Goal: Task Accomplishment & Management: Use online tool/utility

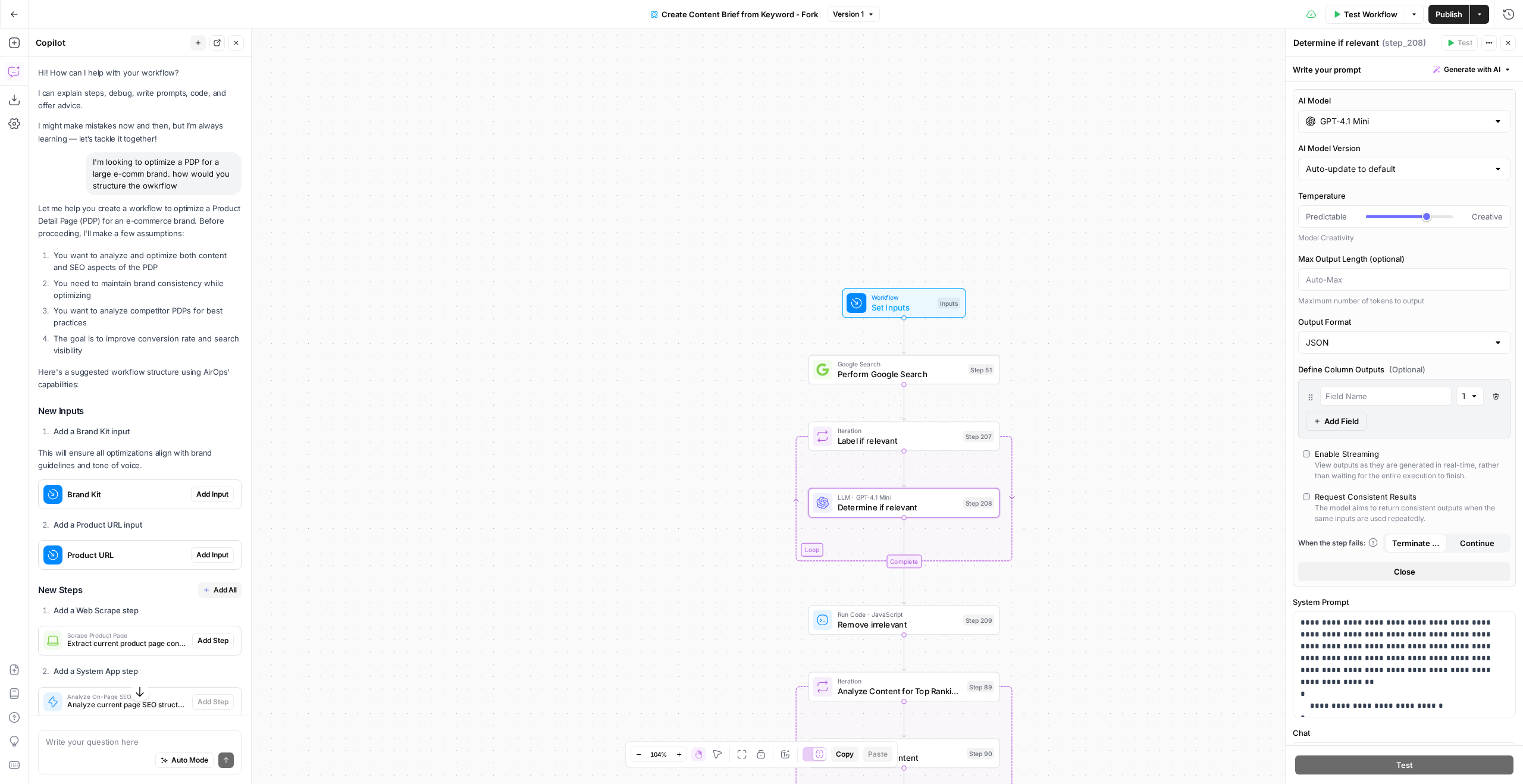
click at [1510, 39] on button "Close" at bounding box center [1508, 43] width 16 height 16
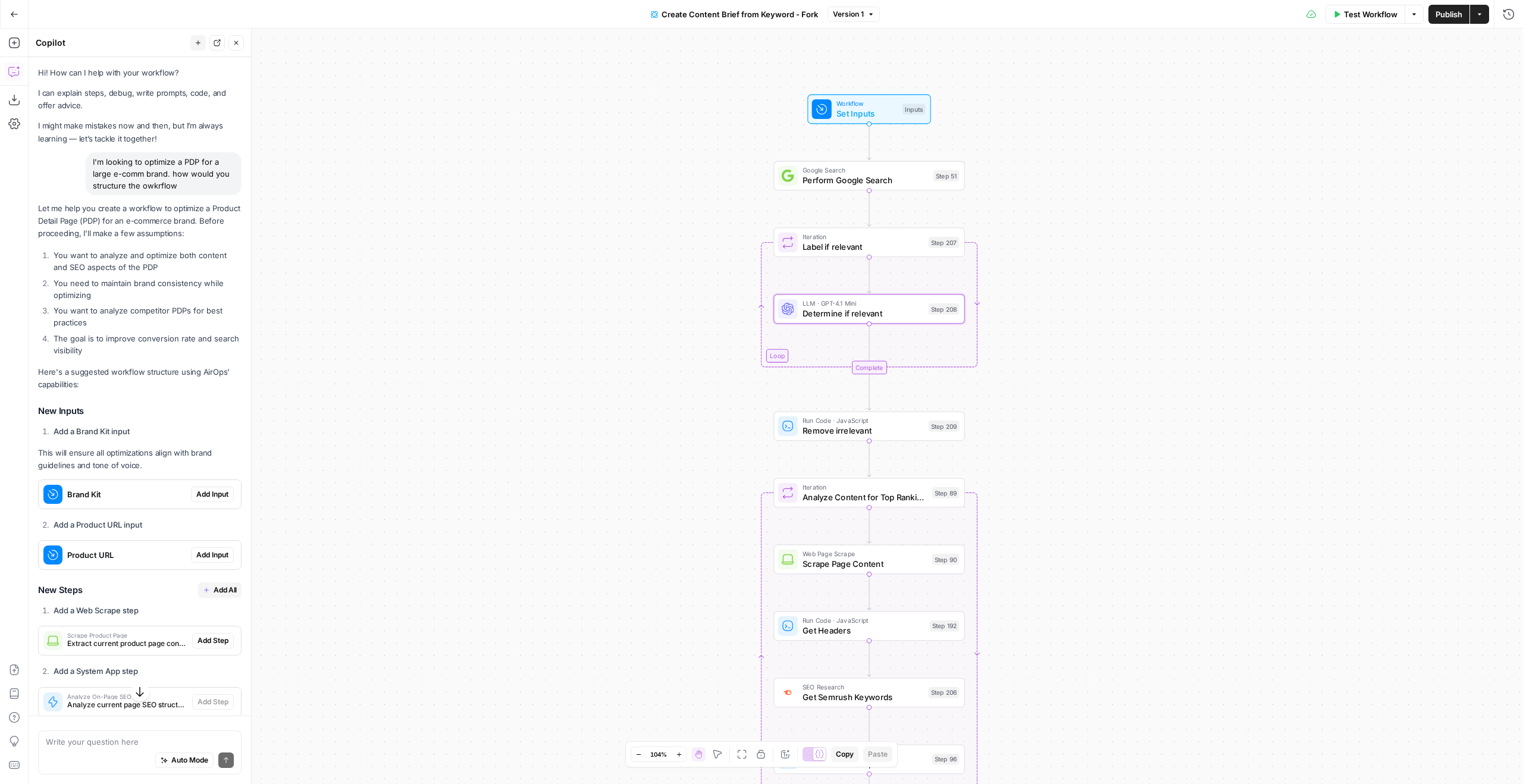
click at [1029, 415] on div "Workflow Set Inputs Inputs Google Search Perform Google Search Step 51 Loop Ite…" at bounding box center [776, 406] width 1494 height 756
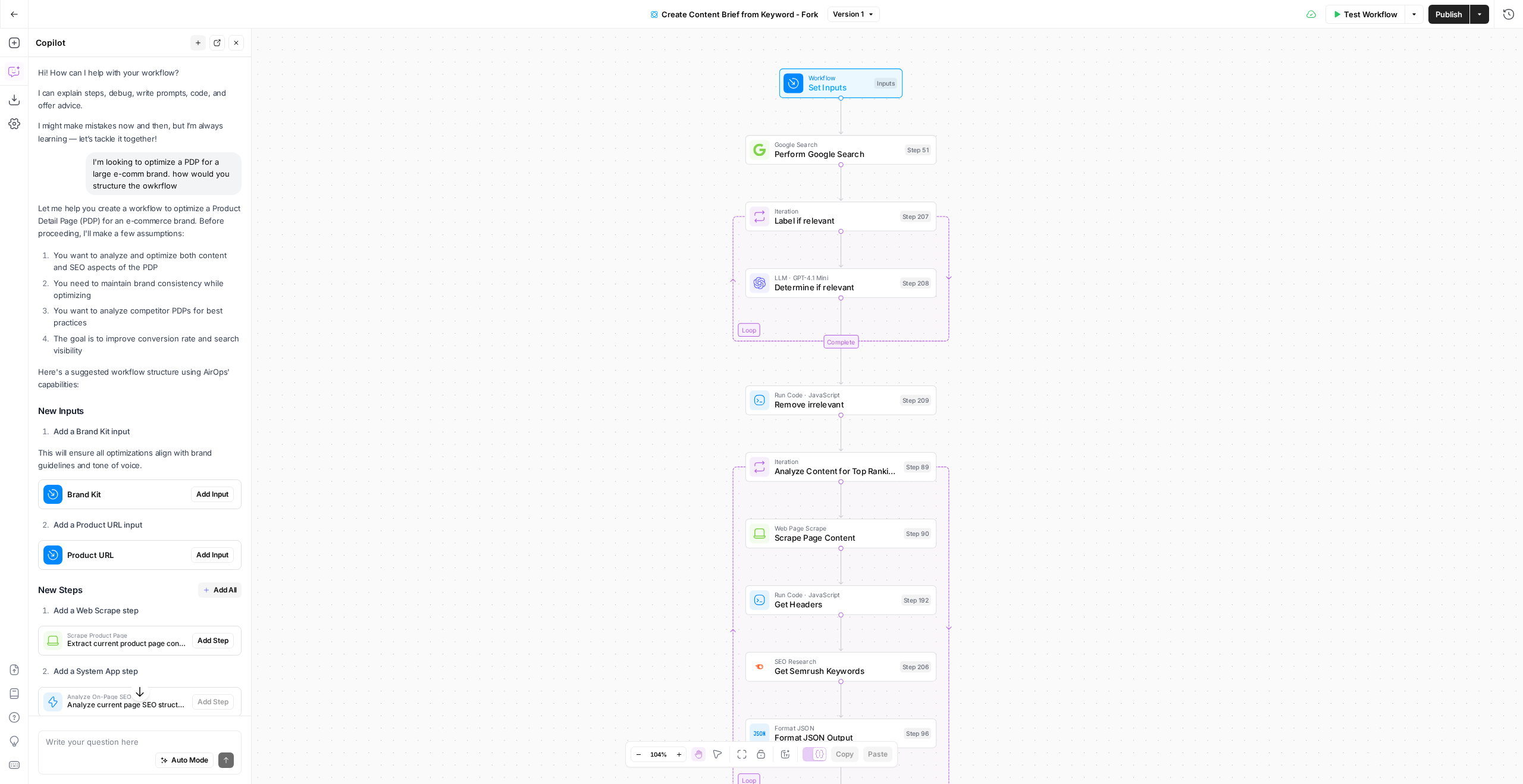
click at [237, 42] on icon "button" at bounding box center [236, 43] width 7 height 7
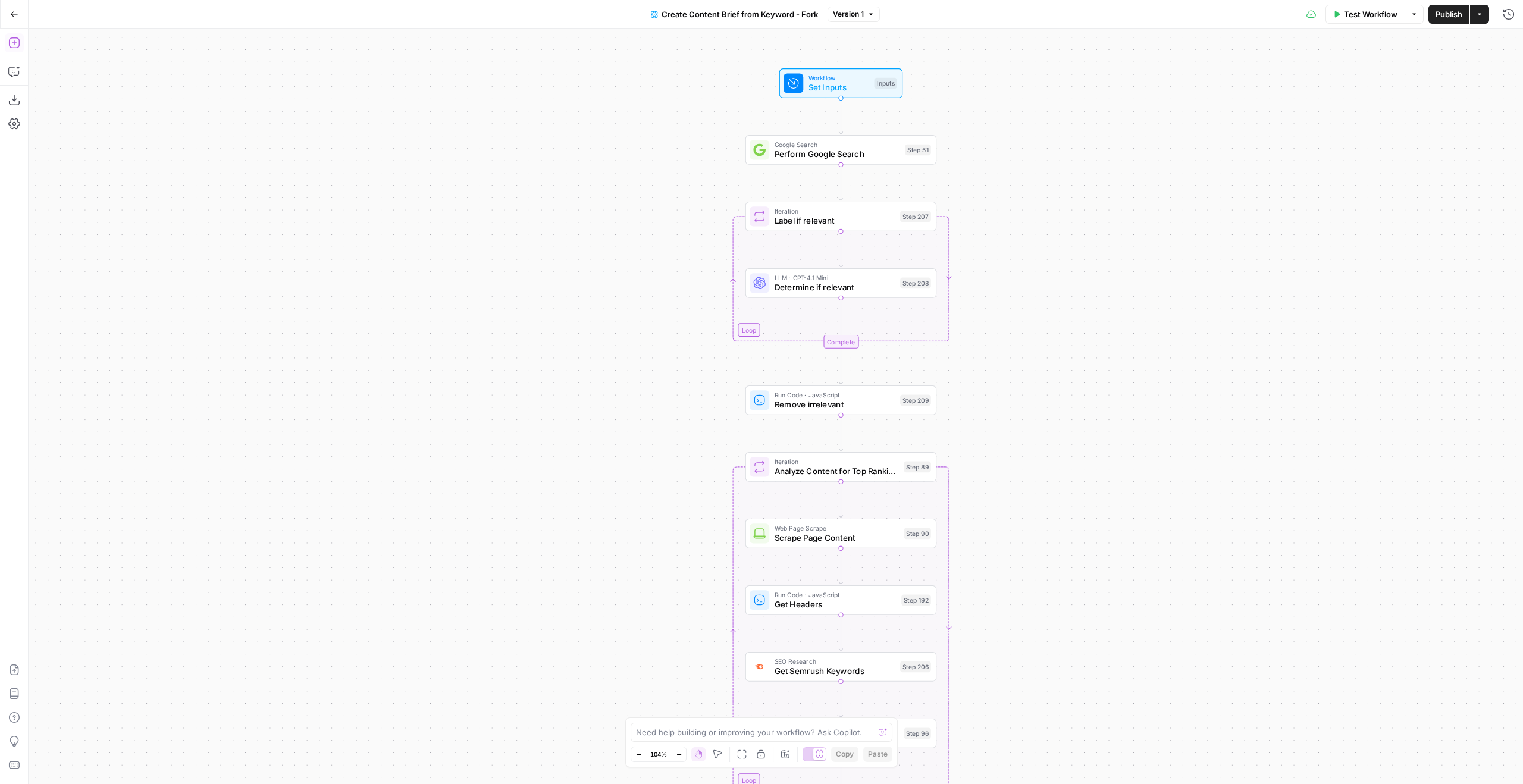
click at [17, 45] on icon "button" at bounding box center [15, 43] width 12 height 12
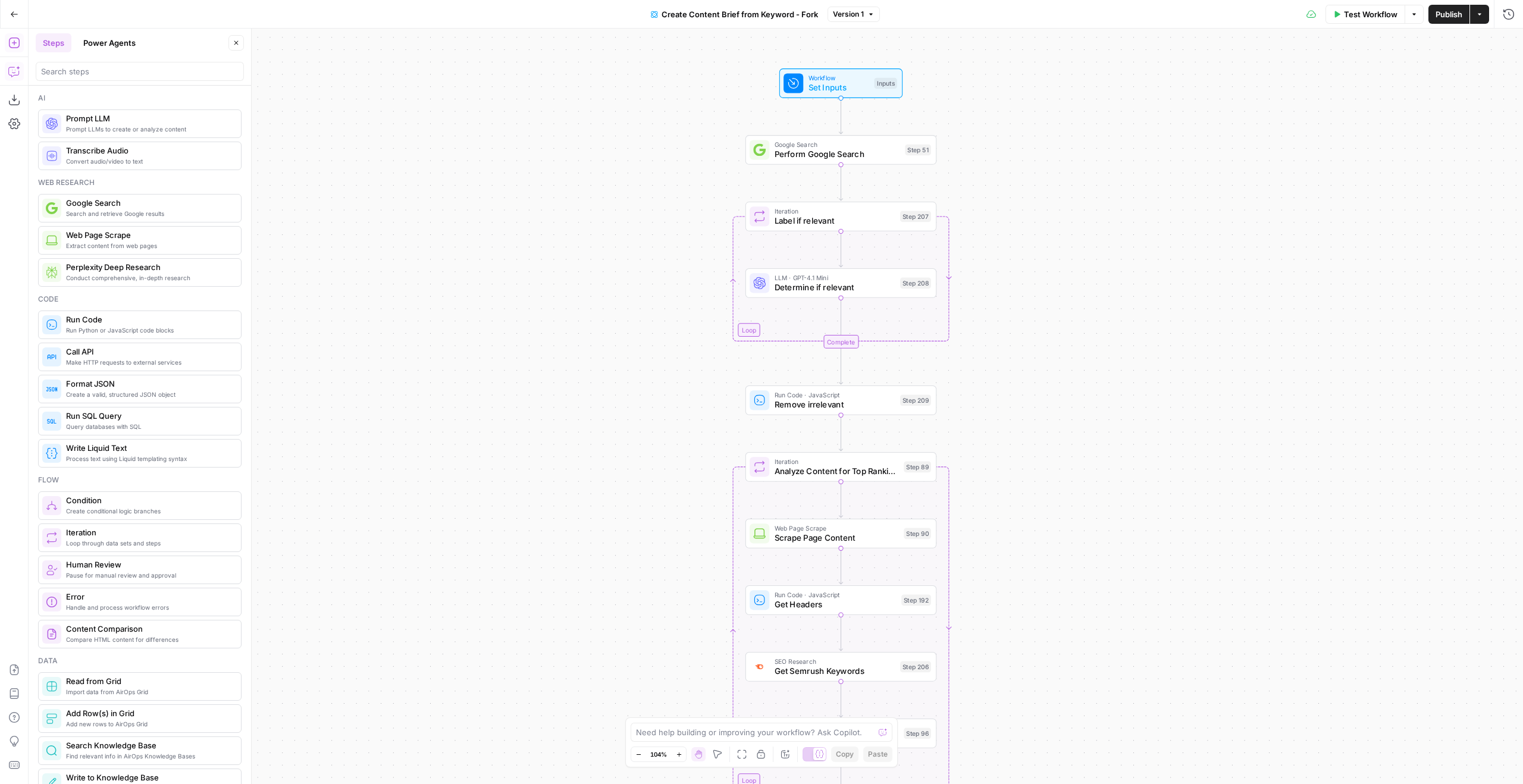
click at [11, 67] on icon "button" at bounding box center [13, 72] width 10 height 10
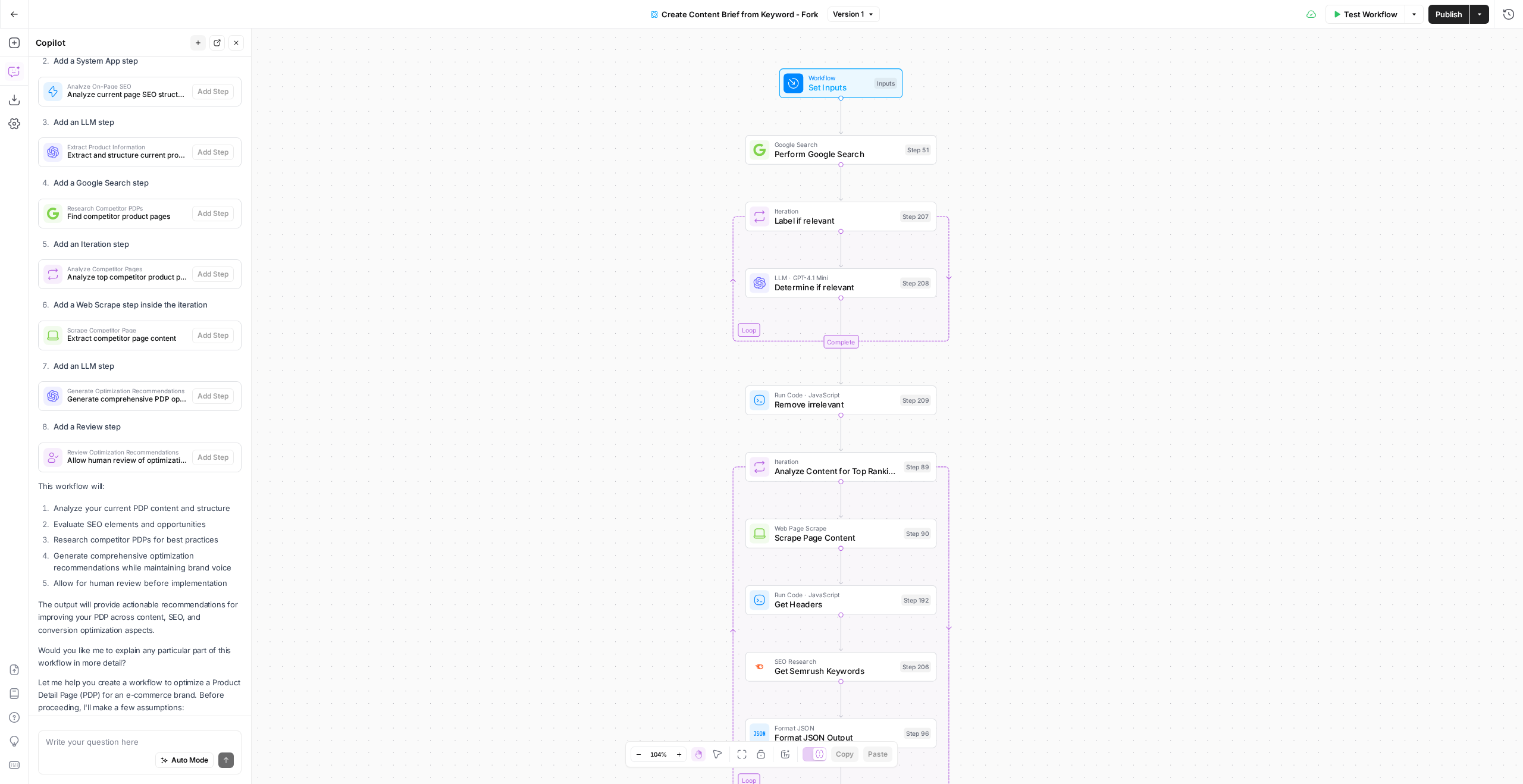
scroll to position [472, 0]
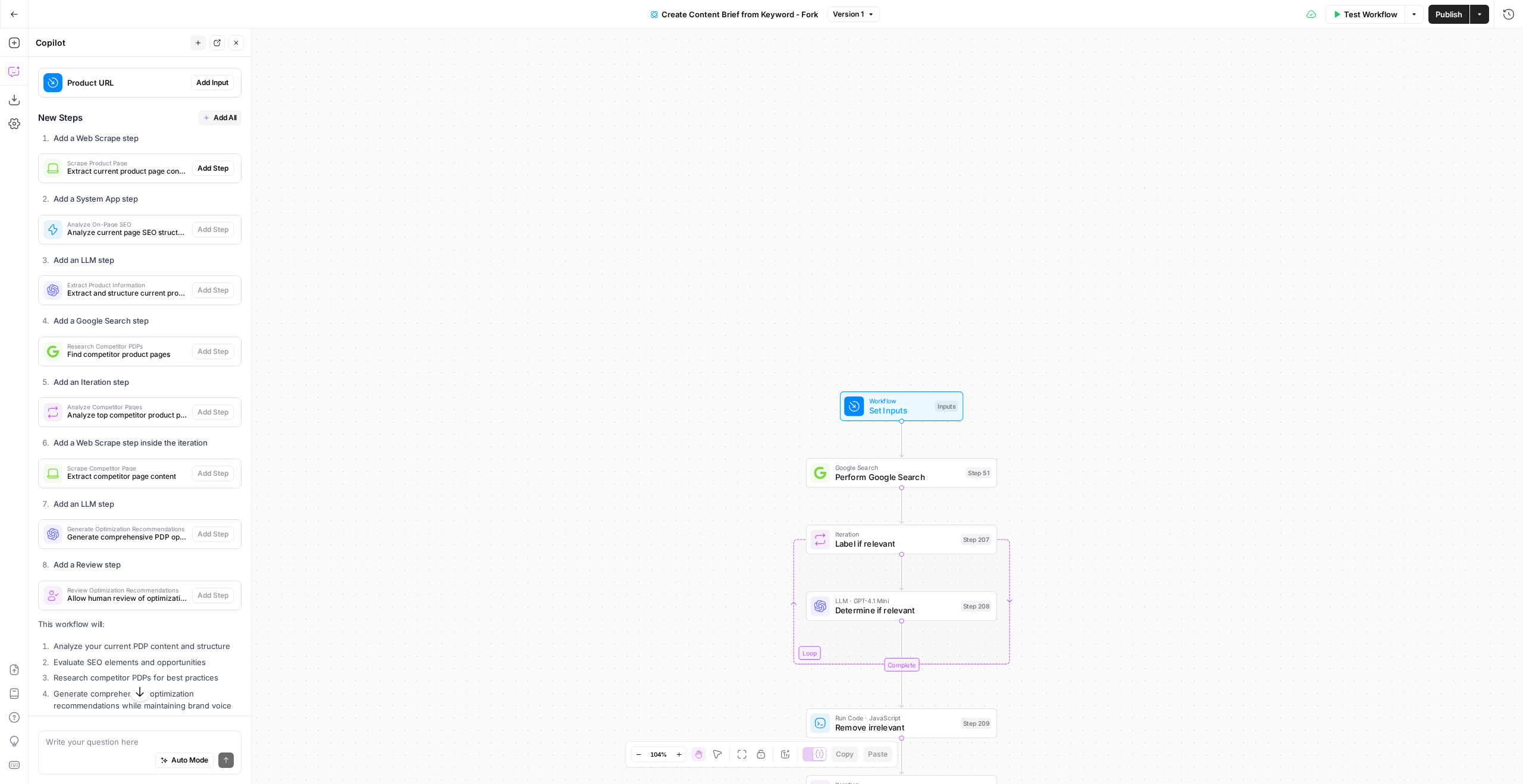
click at [237, 36] on button "Close" at bounding box center [237, 43] width 16 height 16
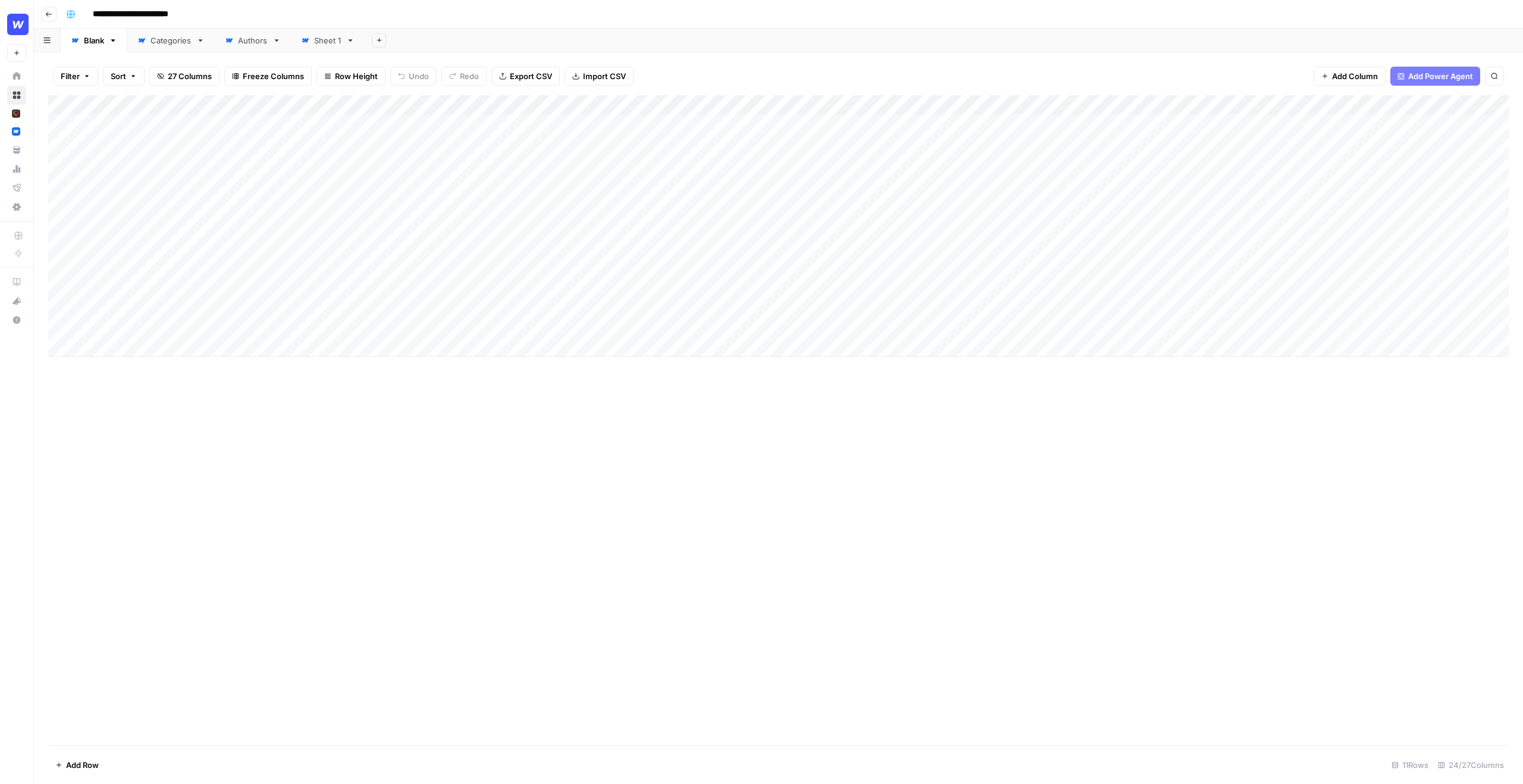
click at [519, 104] on div "Add Column" at bounding box center [778, 226] width 1461 height 262
click at [668, 58] on div "Filter Sort 27 Columns Freeze Columns Row Height Undo Redo Export CSV Import CS…" at bounding box center [778, 76] width 1461 height 38
click at [605, 124] on div "Add Column" at bounding box center [778, 226] width 1461 height 262
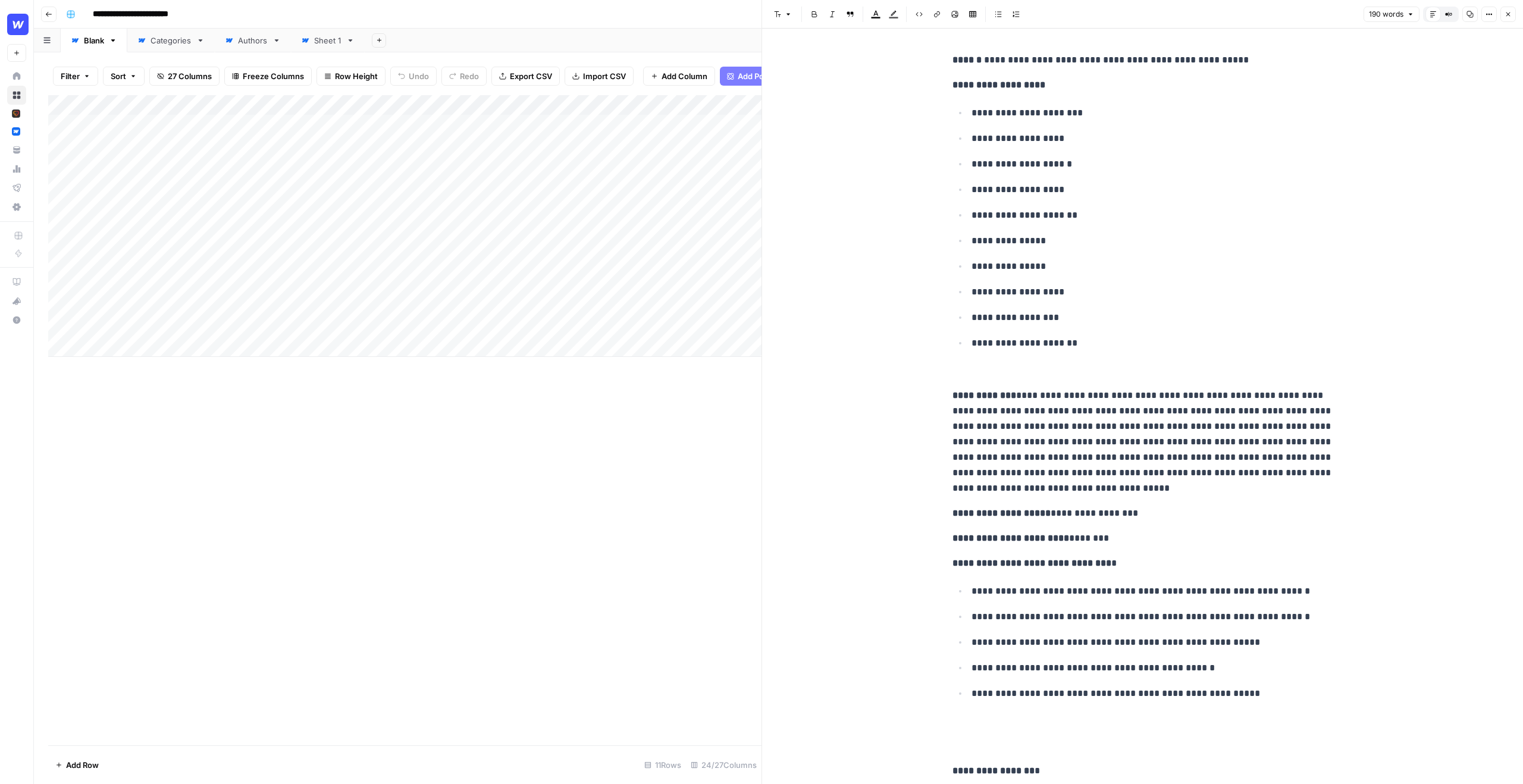
click at [655, 580] on div "Add Column" at bounding box center [405, 420] width 713 height 650
click at [1508, 16] on icon "button" at bounding box center [1508, 15] width 7 height 7
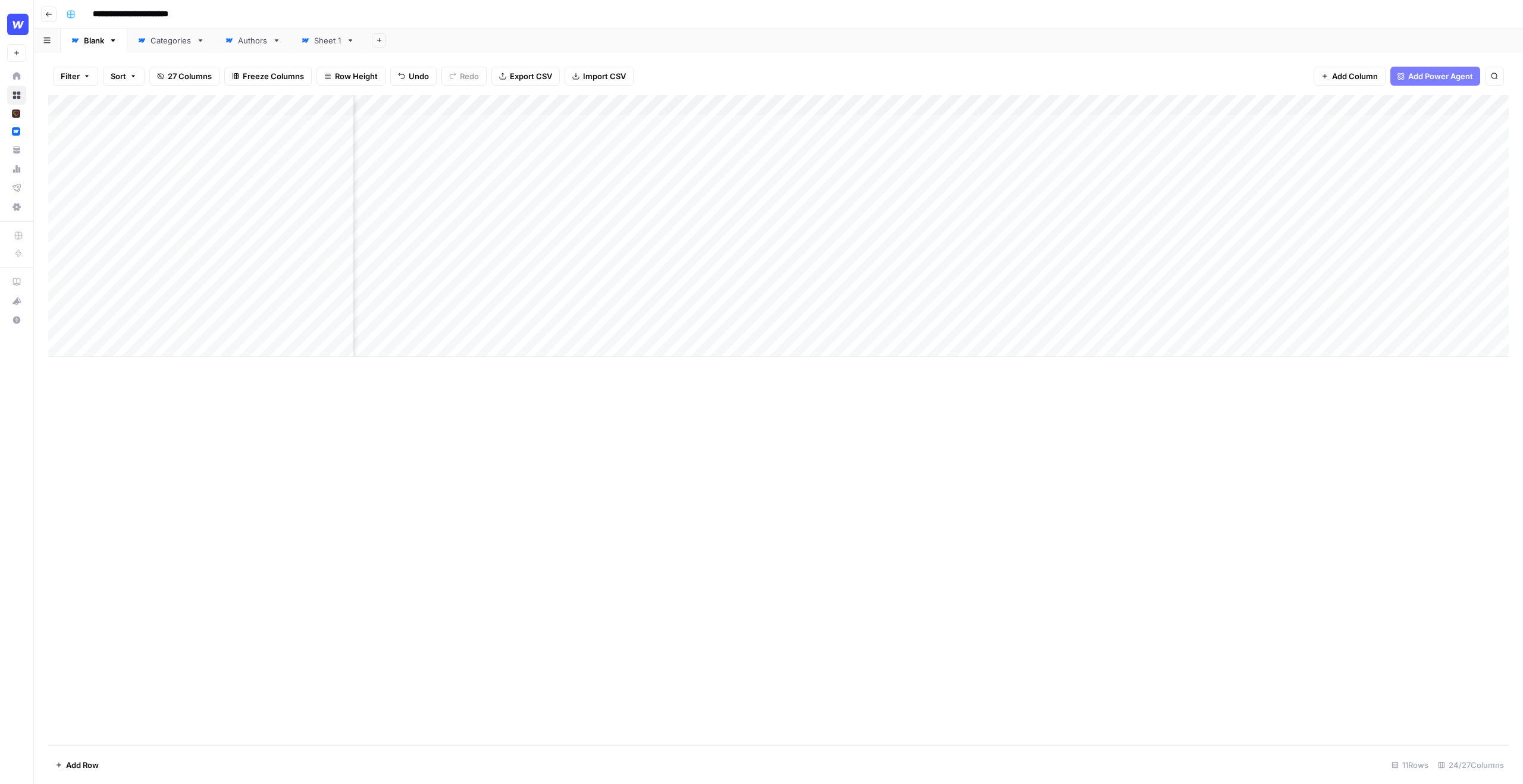
scroll to position [0, 145]
click at [1111, 166] on div "Add Column" at bounding box center [778, 226] width 1461 height 262
click at [305, 98] on div "Add Column" at bounding box center [778, 226] width 1461 height 262
click at [263, 101] on div "Add Column" at bounding box center [778, 226] width 1461 height 262
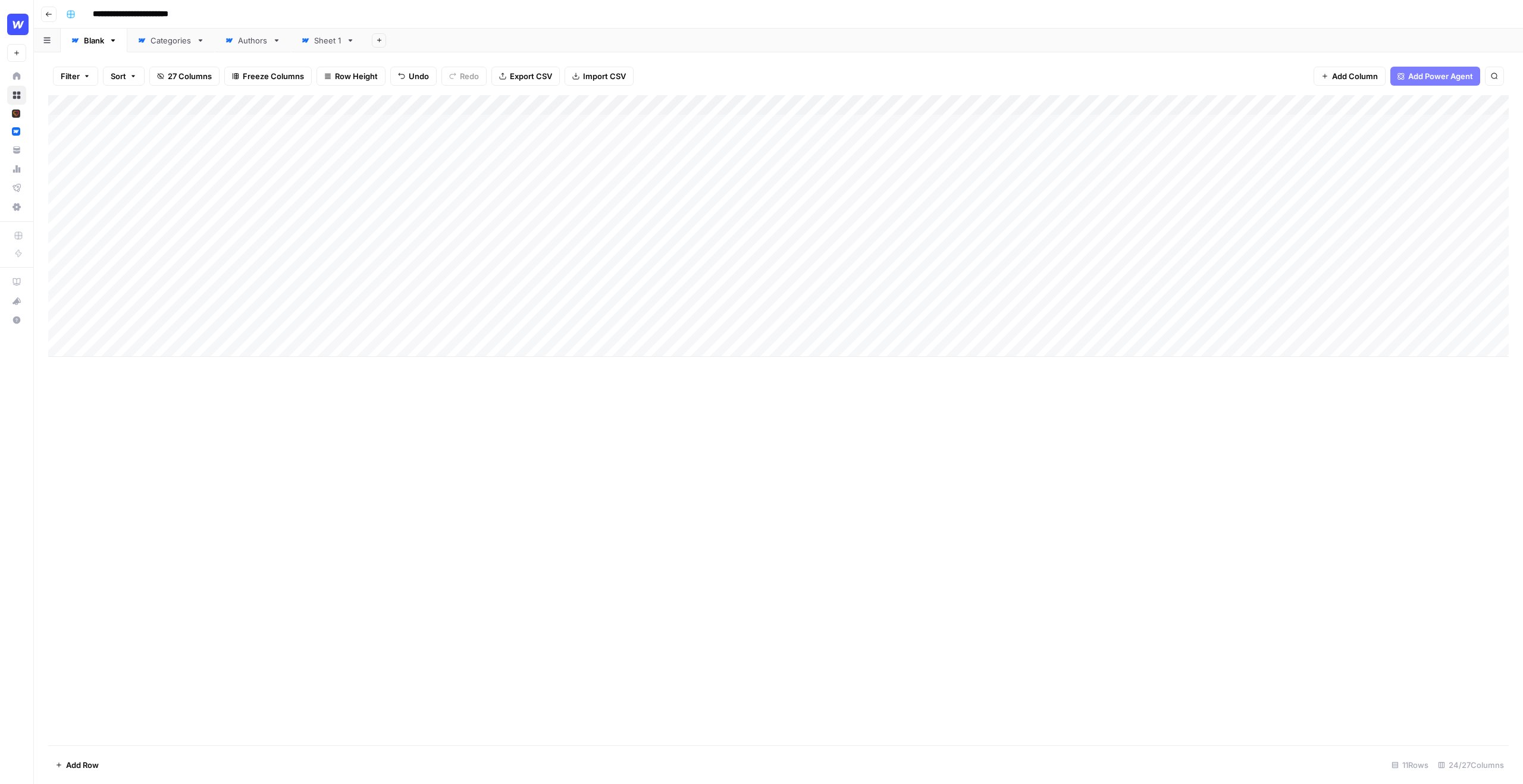
click at [397, 406] on div "Add Column" at bounding box center [778, 420] width 1461 height 650
click at [456, 56] on div "Filter Sort 27 Columns Freeze Columns Row Height Undo Redo Export CSV Import CS…" at bounding box center [778, 418] width 1489 height 731
